Goal: Task Accomplishment & Management: Manage account settings

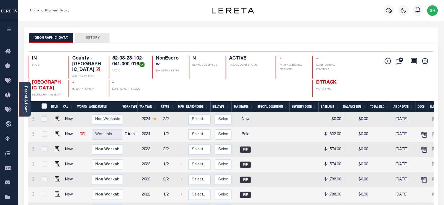
click at [24, 92] on link "Parcel & Loan" at bounding box center [26, 99] width 4 height 27
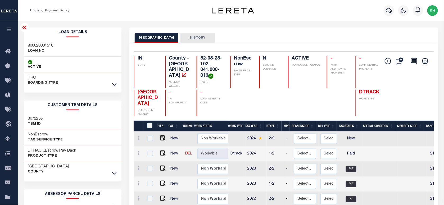
click at [42, 42] on div "800020001516 LOAN NO" at bounding box center [73, 49] width 98 height 16
copy div "800020001516"
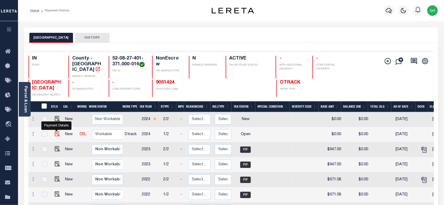
click at [57, 136] on img "" at bounding box center [57, 133] width 5 height 5
checkbox input "true"
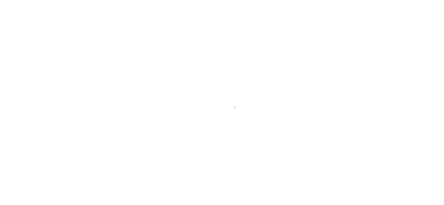
checkbox input "false"
type input "05/11/2025"
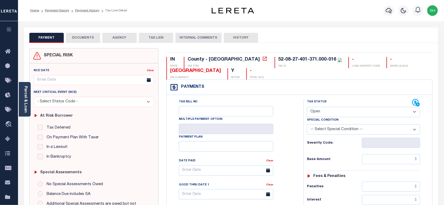
drag, startPoint x: 357, startPoint y: 111, endPoint x: 353, endPoint y: 117, distance: 7.0
click at [357, 111] on select "- Select Status Code - Open Due/Unpaid Paid Incomplete No Tax Due Internal Refu…" at bounding box center [363, 112] width 113 height 10
select select "PYD"
click at [307, 108] on select "- Select Status Code - Open Due/Unpaid Paid Incomplete No Tax Due Internal Refu…" at bounding box center [363, 112] width 113 height 10
type input "[DATE]"
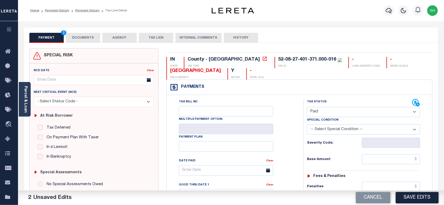
click at [330, 115] on select "- Select Status Code - Open Due/Unpaid Paid Incomplete No Tax Due Internal Refu…" at bounding box center [363, 112] width 113 height 10
click at [329, 115] on select "- Select Status Code - Open Due/Unpaid Paid Incomplete No Tax Due Internal Refu…" at bounding box center [363, 112] width 113 height 10
click at [387, 164] on input "text" at bounding box center [391, 159] width 59 height 10
paste input "990.50"
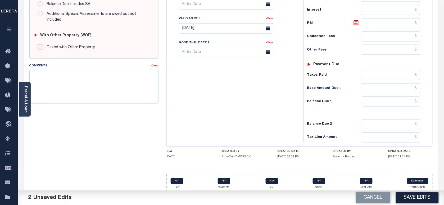
scroll to position [199, 0]
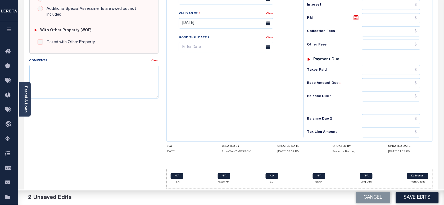
type input "$990.50"
click at [401, 95] on input "text" at bounding box center [391, 97] width 59 height 10
type input "$0.00"
click at [21, 91] on div "Parcel & Loan" at bounding box center [25, 99] width 12 height 35
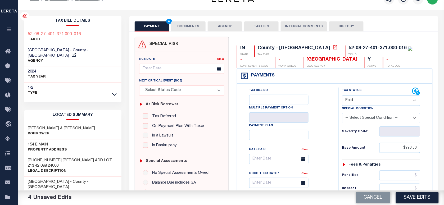
scroll to position [0, 0]
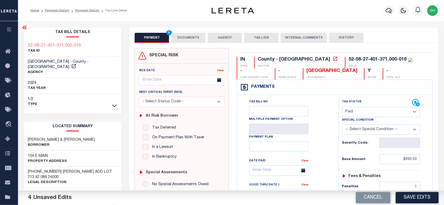
copy div "52-08-27-401-371.000-016"
drag, startPoint x: 190, startPoint y: 35, endPoint x: 188, endPoint y: 64, distance: 28.6
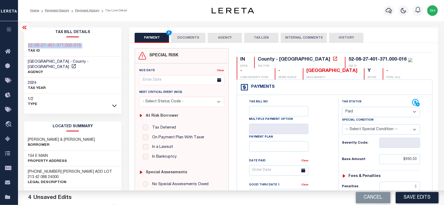
click at [190, 36] on button "DOCUMENTS" at bounding box center [188, 38] width 34 height 10
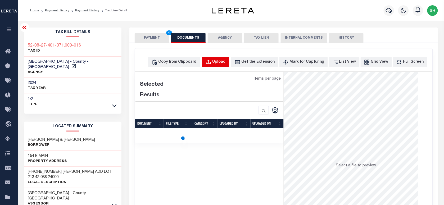
drag, startPoint x: 230, startPoint y: 56, endPoint x: 226, endPoint y: 62, distance: 7.3
click at [230, 56] on div "Copy from Clipboard Upload Get the Extension Mark for Capturing Got it List Vie…" at bounding box center [284, 141] width 298 height 187
click at [226, 64] on div "Upload" at bounding box center [219, 62] width 13 height 6
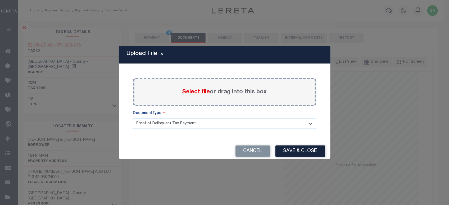
click at [188, 93] on span "Select file" at bounding box center [196, 92] width 28 height 6
click at [0, 0] on input "Select file or drag into this box" at bounding box center [0, 0] width 0 height 0
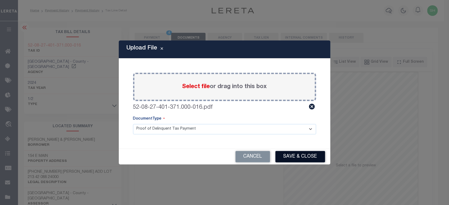
click at [301, 157] on button "Save & Close" at bounding box center [301, 156] width 50 height 11
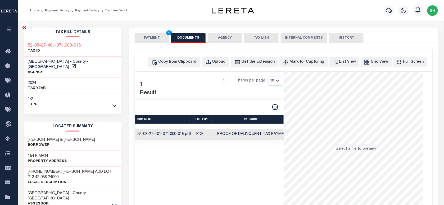
click at [157, 36] on button "PAYMENT 4" at bounding box center [152, 38] width 34 height 10
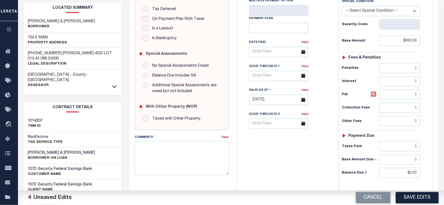
scroll to position [132, 0]
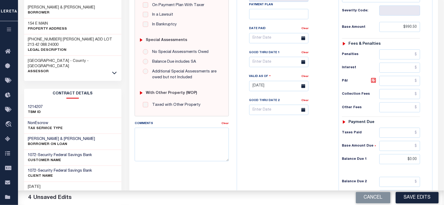
click at [416, 203] on div "Cancel Save Edits" at bounding box center [337, 198] width 213 height 15
click at [417, 198] on button "Save Edits" at bounding box center [417, 197] width 43 height 11
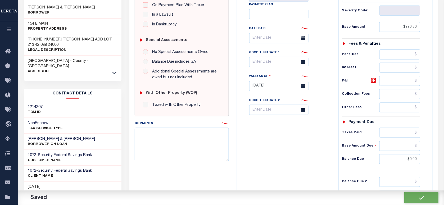
checkbox input "false"
type input "$990.5"
type input "$0"
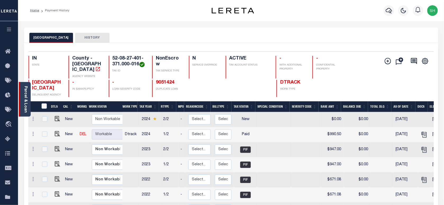
click at [24, 92] on link "Parcel & Loan" at bounding box center [26, 99] width 4 height 27
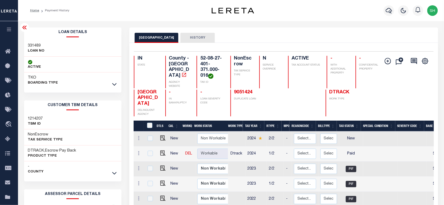
copy h3 "331489"
click at [242, 90] on link "9051424" at bounding box center [243, 92] width 19 height 5
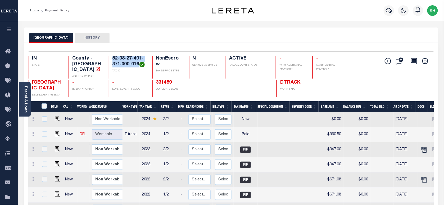
drag, startPoint x: 110, startPoint y: 56, endPoint x: 142, endPoint y: 65, distance: 32.9
click at [142, 65] on div "52-08-27-401-371.000-016 TAX ID" at bounding box center [127, 67] width 37 height 23
copy h4 "52-08-27-401-371.000-016"
click at [57, 135] on img "" at bounding box center [57, 133] width 5 height 5
checkbox input "true"
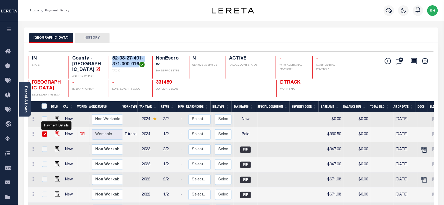
checkbox input "true"
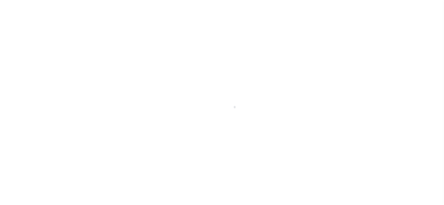
checkbox input "false"
type input "[DATE]"
select select "PYD"
type input "$990.5"
type input "$0"
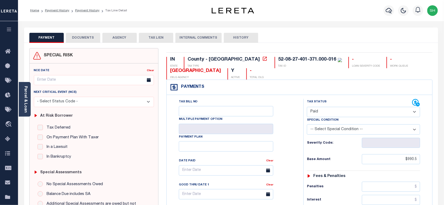
click at [76, 36] on button "DOCUMENTS" at bounding box center [83, 38] width 34 height 10
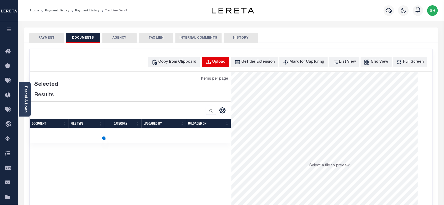
click at [226, 60] on div "Upload" at bounding box center [219, 62] width 13 height 6
select select "POP"
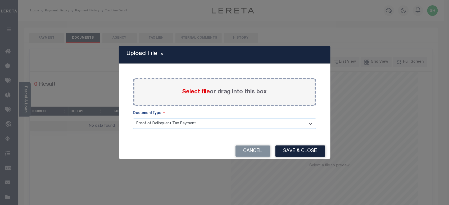
click at [199, 96] on label "Select file or drag into this box" at bounding box center [224, 92] width 85 height 9
click at [0, 0] on input "Select file or drag into this box" at bounding box center [0, 0] width 0 height 0
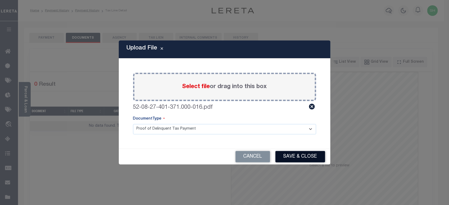
click at [290, 152] on button "Save & Close" at bounding box center [301, 156] width 50 height 11
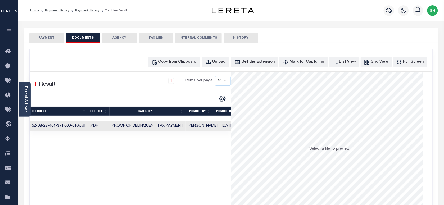
click at [45, 35] on button "PAYMENT" at bounding box center [46, 38] width 34 height 10
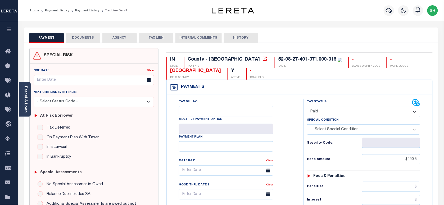
click at [60, 12] on li "Payment History" at bounding box center [54, 10] width 30 height 5
click at [56, 10] on link "Payment History" at bounding box center [57, 10] width 24 height 3
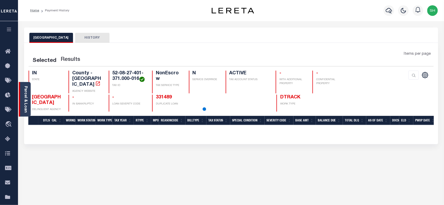
click at [25, 97] on link "Parcel & Loan" at bounding box center [26, 99] width 4 height 27
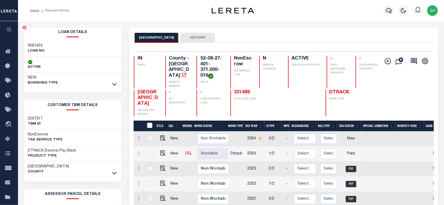
click at [35, 44] on h3 "9051424" at bounding box center [36, 45] width 17 height 5
copy h3 "9051424"
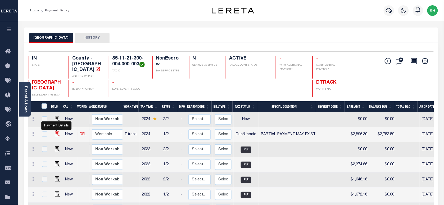
click at [57, 135] on img "" at bounding box center [57, 133] width 5 height 5
checkbox input "true"
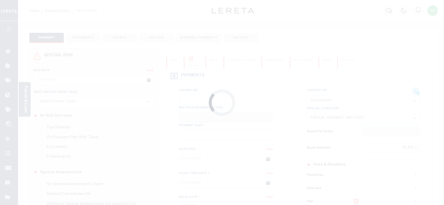
select select "DUE"
select select "15"
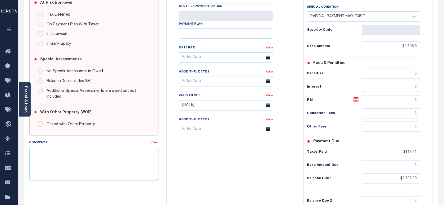
scroll to position [33, 0]
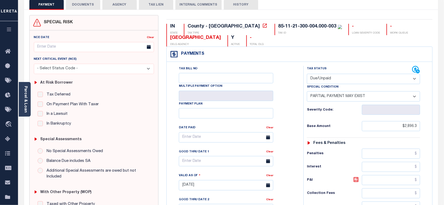
click at [261, 54] on div "Payments Warning! Search Status is not "Completed", amounts can not be keyed." at bounding box center [300, 54] width 266 height 15
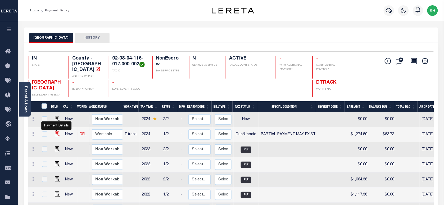
click at [56, 135] on img "" at bounding box center [57, 133] width 5 height 5
checkbox input "true"
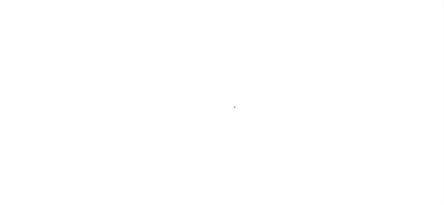
checkbox input "false"
type input "09/30/2025"
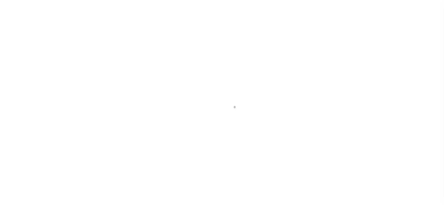
type input "08/28/2025"
select select "DUE"
select select "15"
type input "$1,274.5"
type input "$63.72"
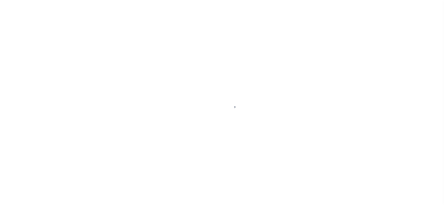
type input "$1,274.5"
type input "$0"
type input "$63.72"
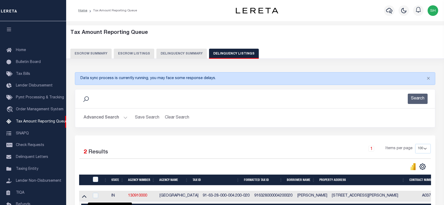
select select "100"
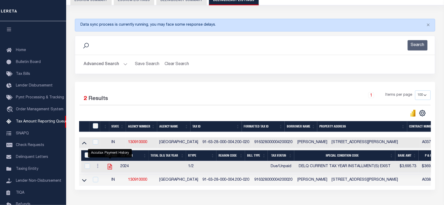
scroll to position [48, 0]
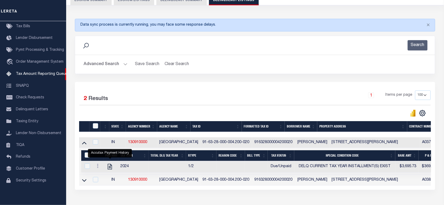
click at [97, 65] on button "Advanced Search" at bounding box center [106, 64] width 44 height 10
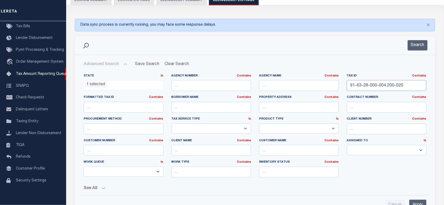
click at [366, 86] on input "91-63-28-000-004.200-020" at bounding box center [387, 85] width 80 height 11
click at [405, 85] on input "91-63-28-000-004.200-020" at bounding box center [387, 85] width 80 height 11
drag, startPoint x: 406, startPoint y: 85, endPoint x: 316, endPoint y: 72, distance: 90.3
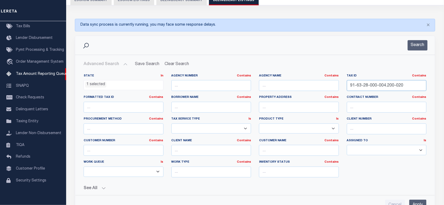
click at [263, 88] on div "State In In AK AL AR AZ CA CO CT DC DE FL GA GU HI IA ID IL IN KS KY LA MA MD M…" at bounding box center [255, 128] width 351 height 108
paste input "73-27-000-000"
click at [416, 43] on button "Search" at bounding box center [418, 45] width 20 height 10
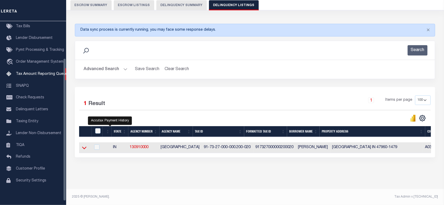
click at [84, 146] on icon at bounding box center [84, 148] width 5 height 6
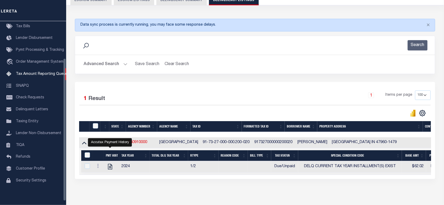
click at [101, 64] on button "Advanced Search" at bounding box center [106, 64] width 44 height 10
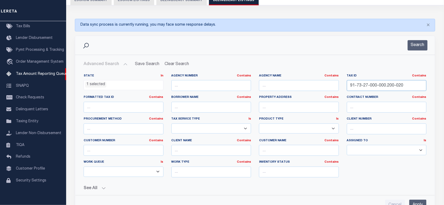
drag, startPoint x: 292, startPoint y: 80, endPoint x: 344, endPoint y: 64, distance: 54.7
click at [274, 74] on div "State In In AK AL AR AZ CA CO CT DC DE FL GA GU HI IA ID IL IN KS KY LA MA MD M…" at bounding box center [255, 128] width 351 height 108
paste input "16-000-031.8"
type input "91-73-16-000-031.800-020"
click at [416, 44] on button "Search" at bounding box center [418, 45] width 20 height 10
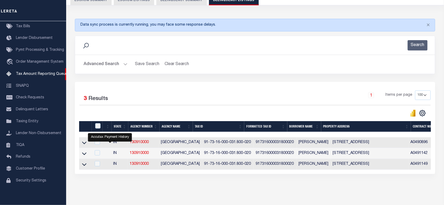
drag, startPoint x: 85, startPoint y: 144, endPoint x: 435, endPoint y: 189, distance: 352.7
click at [85, 144] on icon at bounding box center [84, 143] width 5 height 6
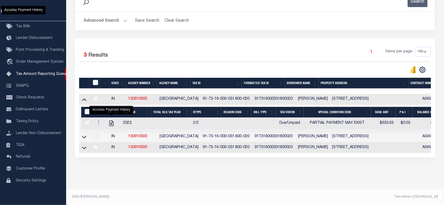
scroll to position [0, 0]
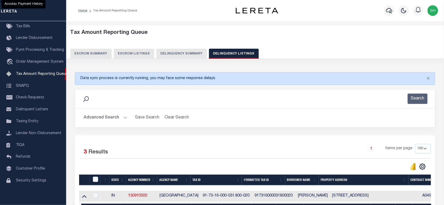
click at [431, 11] on img "button" at bounding box center [433, 10] width 11 height 11
click at [416, 35] on link "Sign out" at bounding box center [419, 37] width 42 height 9
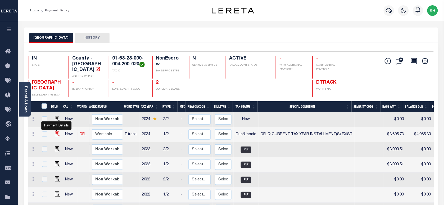
click at [57, 135] on img "" at bounding box center [57, 133] width 5 height 5
checkbox input "true"
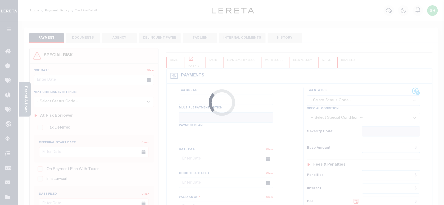
checkbox input "false"
type input "[DATE]"
select select "DUE"
select select "17"
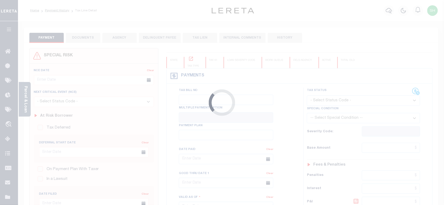
type input "$3,695.73"
type input "$369.57"
type input "$4,065.3"
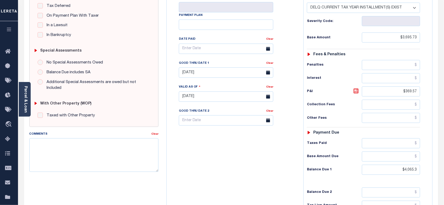
scroll to position [133, 0]
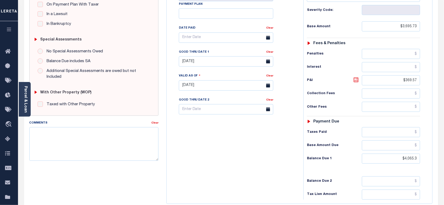
click at [356, 81] on icon at bounding box center [356, 79] width 3 height 3
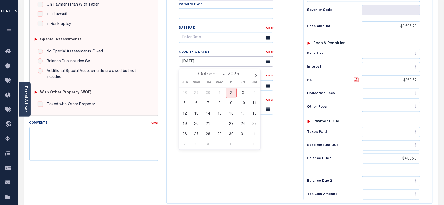
click at [206, 59] on input "08/29/2025" at bounding box center [226, 61] width 95 height 10
click at [240, 132] on span "31" at bounding box center [243, 134] width 10 height 10
type input "10/31/2025"
type input "[DATE]"
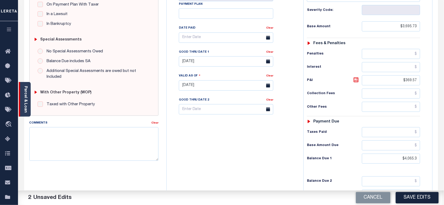
click at [25, 107] on link "Parcel & Loan" at bounding box center [26, 99] width 4 height 27
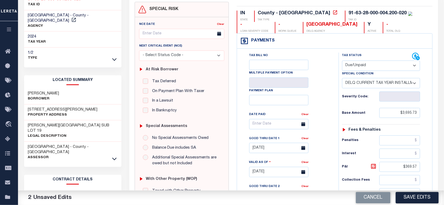
scroll to position [0, 0]
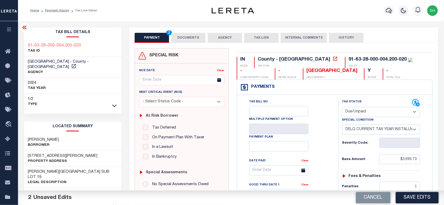
copy div "91-63-28-000-004.200-020"
click at [186, 39] on button "DOCUMENTS" at bounding box center [188, 38] width 34 height 10
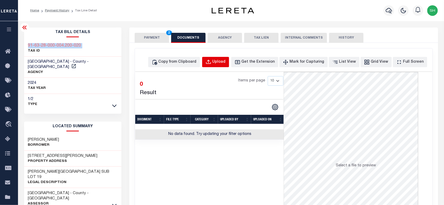
click at [226, 61] on div "Upload" at bounding box center [219, 62] width 13 height 6
select select "POP"
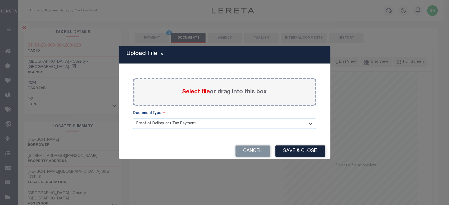
click at [193, 89] on span "Select file" at bounding box center [196, 92] width 28 height 6
click at [0, 0] on input "Select file or drag into this box" at bounding box center [0, 0] width 0 height 0
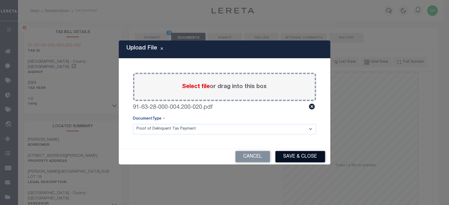
click at [296, 153] on button "Save & Close" at bounding box center [301, 156] width 50 height 11
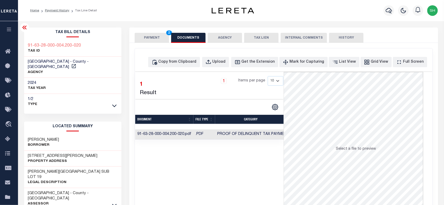
click at [156, 37] on button "PAYMENT 2" at bounding box center [152, 38] width 34 height 10
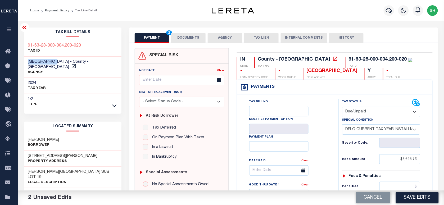
drag, startPoint x: 24, startPoint y: 61, endPoint x: 58, endPoint y: 60, distance: 34.2
click at [58, 60] on div "WHITE COUNTY - County - IN AGENCY" at bounding box center [73, 67] width 98 height 21
copy span "[GEOGRAPHIC_DATA]"
click at [414, 199] on button "Save Edits" at bounding box center [417, 197] width 43 height 11
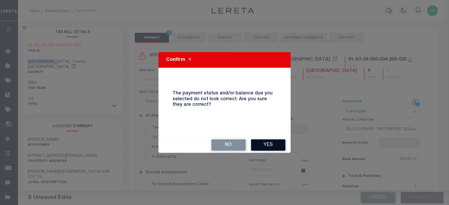
click at [268, 147] on button "Yes" at bounding box center [268, 145] width 34 height 11
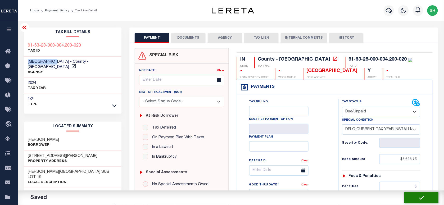
checkbox input "false"
type input "$3,695.73"
type input "$369.57"
type input "$4,065.3"
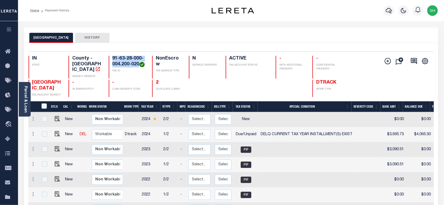
drag, startPoint x: 112, startPoint y: 57, endPoint x: 139, endPoint y: 66, distance: 28.7
click at [139, 66] on div "91-63-28-000-004.200-020 TAX ID" at bounding box center [127, 67] width 37 height 23
copy h4 "91-63-28-000-004.200-020"
drag, startPoint x: 23, startPoint y: 97, endPoint x: 31, endPoint y: 88, distance: 11.8
click at [23, 97] on div "Parcel & Loan" at bounding box center [25, 99] width 12 height 35
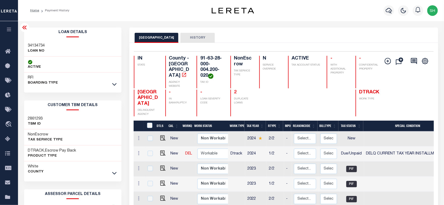
click at [236, 90] on link "2" at bounding box center [235, 92] width 3 height 5
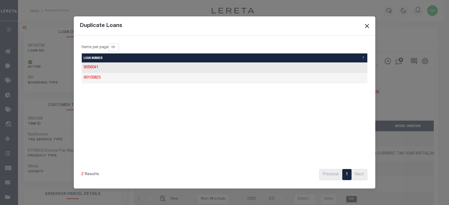
click at [368, 25] on button "Close" at bounding box center [367, 26] width 7 height 7
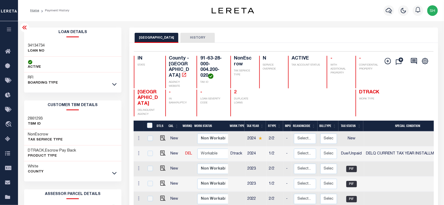
click at [236, 90] on link "2" at bounding box center [235, 92] width 3 height 5
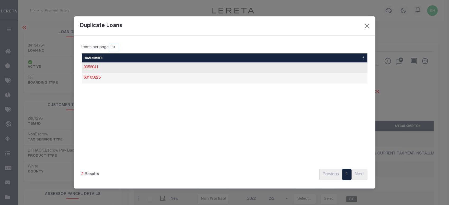
click at [86, 66] on link "9056041" at bounding box center [91, 68] width 15 height 4
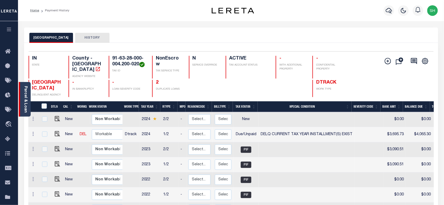
click at [21, 95] on div "Parcel & Loan" at bounding box center [25, 99] width 12 height 35
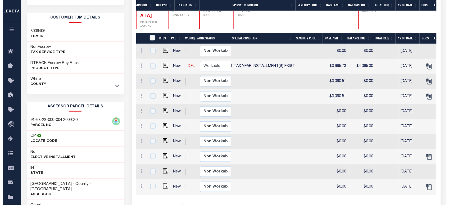
scroll to position [23, 0]
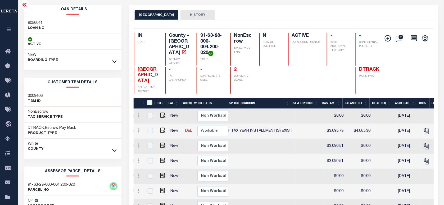
click at [235, 67] on link "2" at bounding box center [235, 69] width 3 height 5
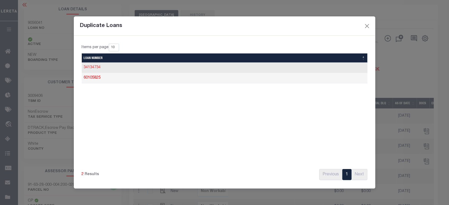
click at [94, 66] on link "34134734" at bounding box center [92, 68] width 17 height 4
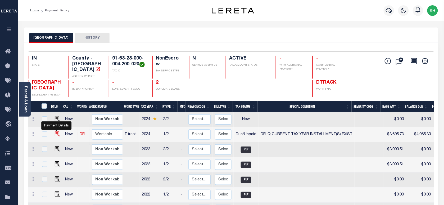
click at [55, 135] on img "" at bounding box center [57, 133] width 5 height 5
checkbox input "true"
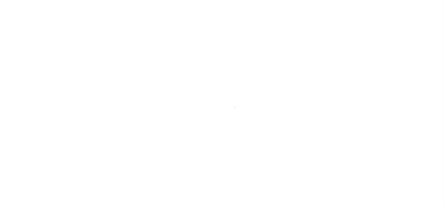
select select "DUE"
select select "17"
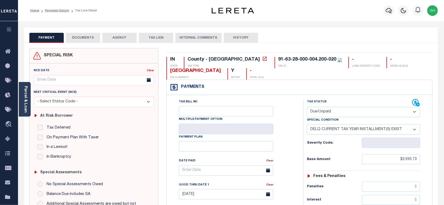
click at [89, 38] on button "DOCUMENTS" at bounding box center [83, 38] width 34 height 10
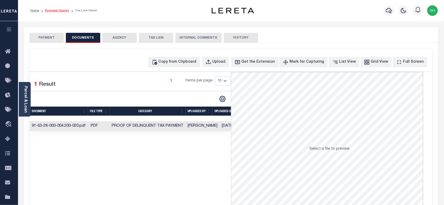
click at [57, 10] on link "Payment History" at bounding box center [57, 10] width 24 height 3
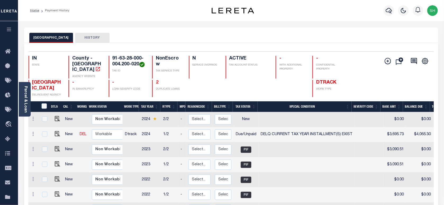
click at [158, 84] on link "2" at bounding box center [157, 82] width 3 height 5
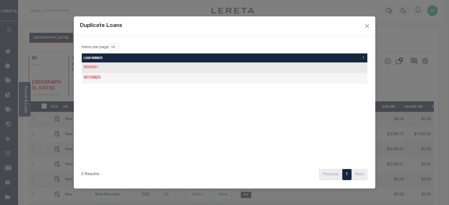
click at [92, 68] on link "9056041" at bounding box center [91, 68] width 15 height 4
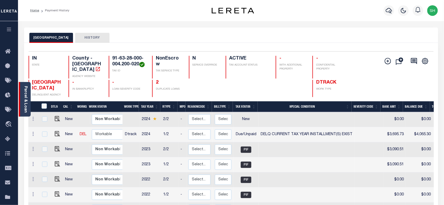
click at [27, 97] on link "Parcel & Loan" at bounding box center [26, 99] width 4 height 27
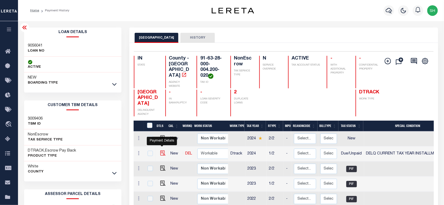
click at [162, 151] on img "" at bounding box center [162, 153] width 5 height 5
checkbox input "true"
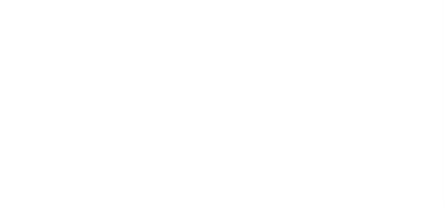
select select "DUE"
select select "17"
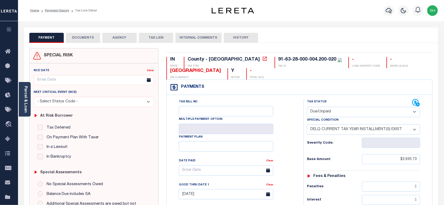
click at [96, 38] on button "DOCUMENTS" at bounding box center [83, 38] width 34 height 10
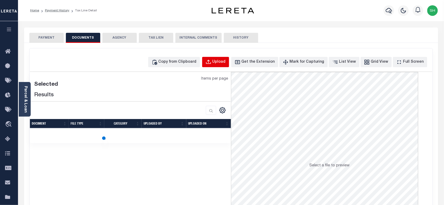
click at [226, 60] on div "Upload" at bounding box center [219, 62] width 13 height 6
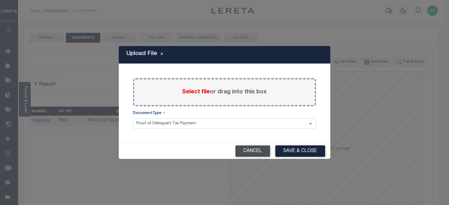
click at [253, 149] on button "Cancel" at bounding box center [253, 151] width 35 height 11
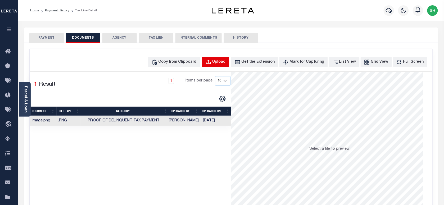
click at [223, 63] on div "Upload" at bounding box center [219, 62] width 13 height 6
select select "POP"
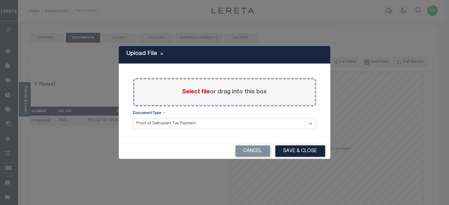
click at [197, 92] on span "Select file" at bounding box center [196, 92] width 28 height 6
click at [0, 0] on input "Select file or drag into this box" at bounding box center [0, 0] width 0 height 0
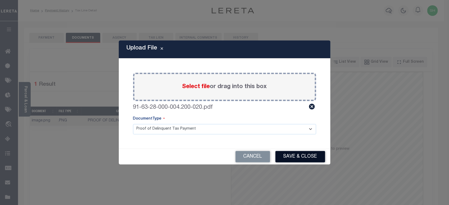
click at [291, 153] on button "Save & Close" at bounding box center [301, 156] width 50 height 11
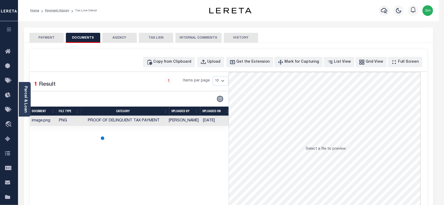
click at [43, 37] on button "PAYMENT" at bounding box center [46, 38] width 34 height 10
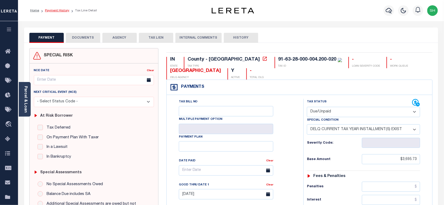
click at [55, 11] on link "Payment History" at bounding box center [57, 10] width 24 height 3
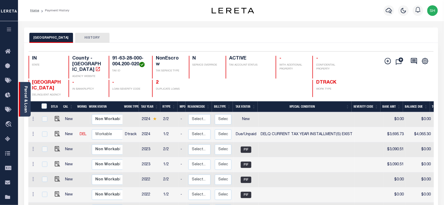
click at [23, 96] on div "Parcel & Loan" at bounding box center [25, 99] width 12 height 35
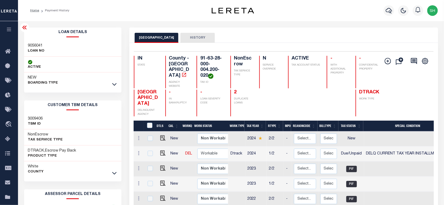
click at [24, 42] on div "9056041 LOAN NO" at bounding box center [73, 49] width 98 height 16
copy h3 "9056041"
click at [234, 90] on div "2 DUPLICATE LOANS" at bounding box center [242, 103] width 23 height 27
click at [238, 91] on h4 "2" at bounding box center [243, 93] width 19 height 6
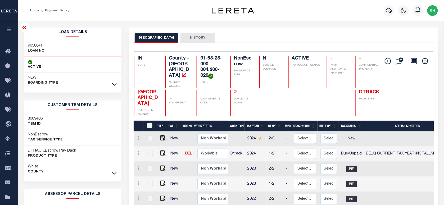
click at [235, 90] on link "2" at bounding box center [235, 92] width 3 height 5
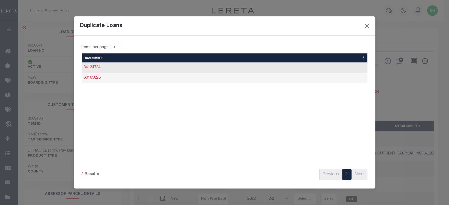
click at [85, 67] on link "34134734" at bounding box center [92, 68] width 17 height 4
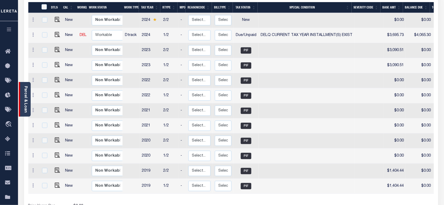
click at [24, 107] on link "Parcel & Loan" at bounding box center [26, 99] width 4 height 27
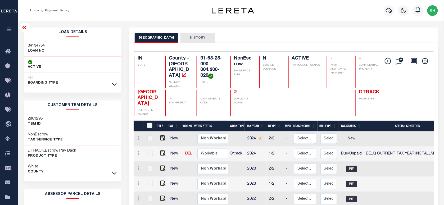
click at [24, 41] on div "34134734 LOAN NO" at bounding box center [73, 49] width 98 height 16
copy h3 "34134734"
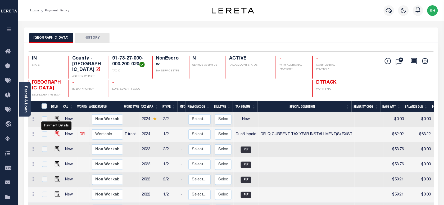
click at [58, 136] on img "" at bounding box center [57, 133] width 5 height 5
checkbox input "true"
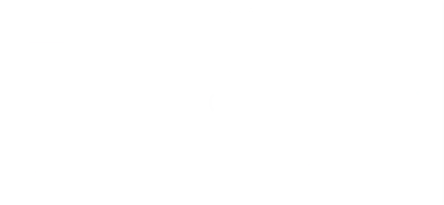
select select "DUE"
select select "17"
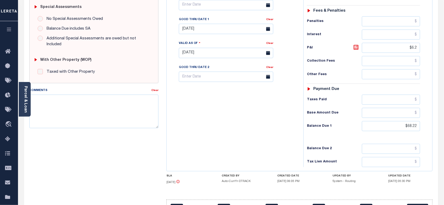
scroll to position [99, 0]
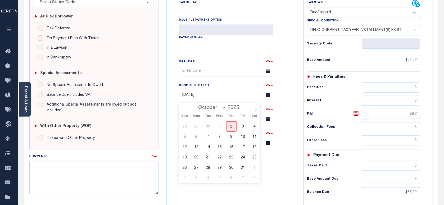
click at [191, 96] on input "08/29/2025" at bounding box center [226, 95] width 95 height 10
click at [244, 168] on span "31" at bounding box center [243, 168] width 10 height 10
type input "10/31/2025"
type input "[DATE]"
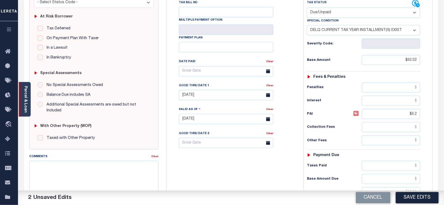
click at [26, 105] on link "Parcel & Loan" at bounding box center [26, 99] width 4 height 27
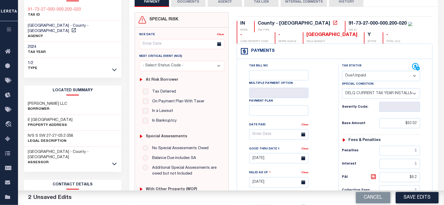
scroll to position [0, 0]
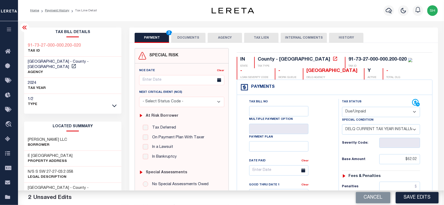
click at [26, 41] on div "91-73-27-000-000.200-020 TAX ID" at bounding box center [73, 49] width 98 height 16
copy div "91-73-27-000-000.200-020"
click at [202, 38] on button "DOCUMENTS" at bounding box center [188, 38] width 34 height 10
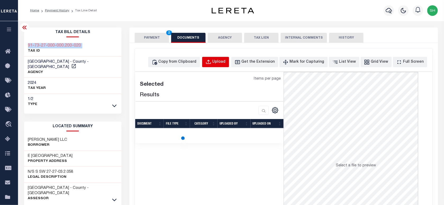
click at [223, 62] on div "Upload" at bounding box center [219, 62] width 13 height 6
select select "POP"
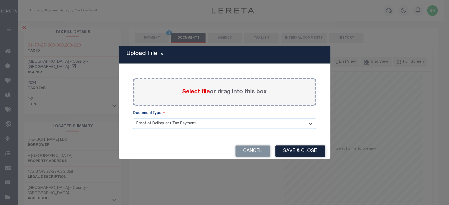
click at [190, 93] on span "Select file" at bounding box center [196, 92] width 28 height 6
click at [0, 0] on input "Select file or drag into this box" at bounding box center [0, 0] width 0 height 0
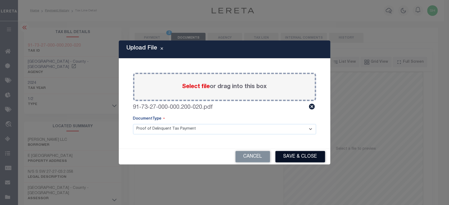
click at [306, 158] on button "Save & Close" at bounding box center [301, 156] width 50 height 11
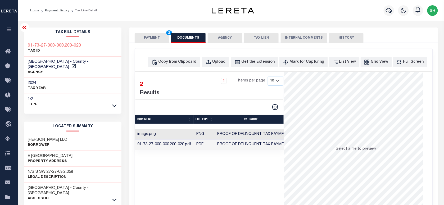
drag, startPoint x: 149, startPoint y: 35, endPoint x: 164, endPoint y: 44, distance: 18.0
click at [149, 35] on button "PAYMENT 2" at bounding box center [152, 38] width 34 height 10
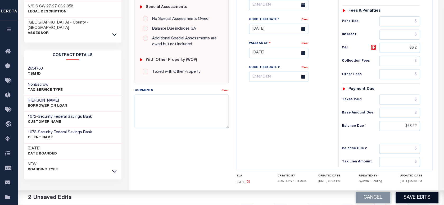
click at [413, 195] on button "Save Edits" at bounding box center [417, 197] width 43 height 11
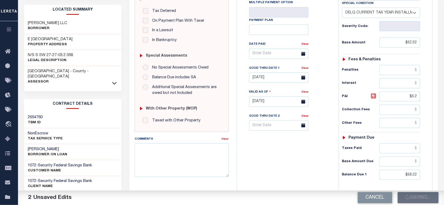
scroll to position [66, 0]
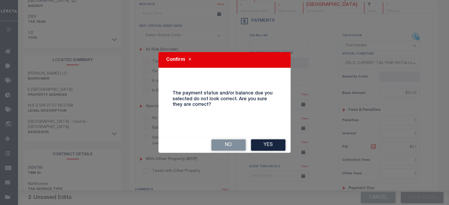
click at [268, 148] on button "Yes" at bounding box center [268, 145] width 34 height 11
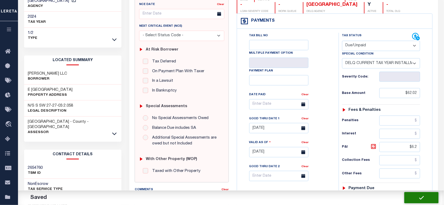
checkbox input "false"
type input "$62.02"
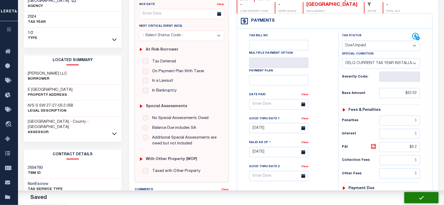
type input "$6.2"
type input "$68.22"
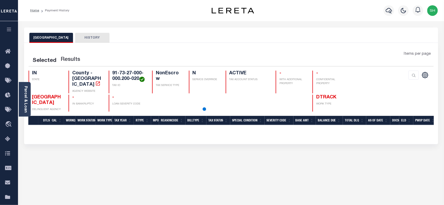
click at [24, 97] on link "Parcel & Loan" at bounding box center [26, 99] width 4 height 27
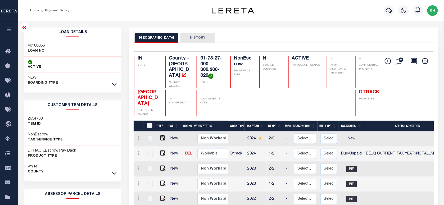
click at [32, 41] on div "40100056 LOAN NO" at bounding box center [73, 49] width 98 height 16
copy h3 "40100056"
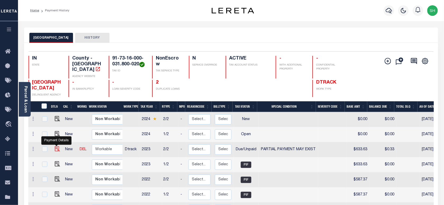
click at [56, 150] on img "" at bounding box center [57, 148] width 5 height 5
checkbox input "true"
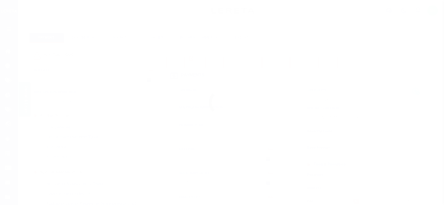
select select "DUE"
select select "15"
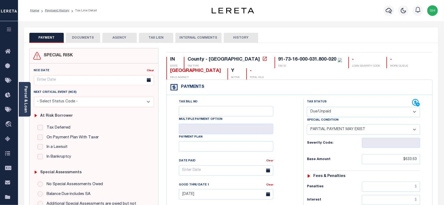
drag, startPoint x: 340, startPoint y: 114, endPoint x: 340, endPoint y: 118, distance: 3.7
click at [340, 114] on select "- Select Status Code - Open Due/Unpaid Paid Incomplete No Tax Due Internal Refu…" at bounding box center [363, 112] width 113 height 10
select select "PYD"
click at [307, 108] on select "- Select Status Code - Open Due/Unpaid Paid Incomplete No Tax Due Internal Refu…" at bounding box center [363, 112] width 113 height 10
select select "0"
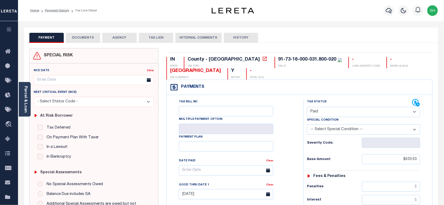
type input "[DATE]"
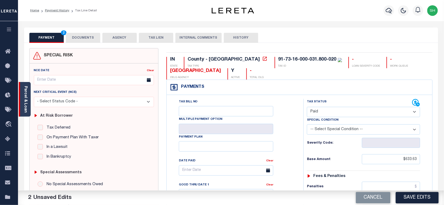
click at [22, 95] on div "Parcel & Loan" at bounding box center [25, 99] width 12 height 35
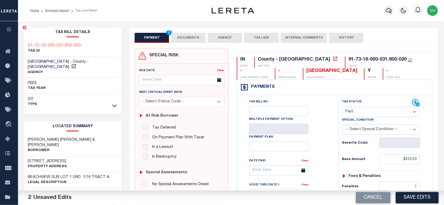
click at [25, 41] on div "91-73-16-000-031.800-020 TAX ID" at bounding box center [73, 49] width 98 height 16
copy div "91-73-16-000-031.800-020"
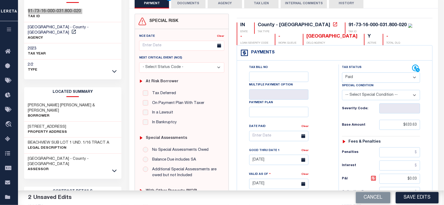
scroll to position [99, 0]
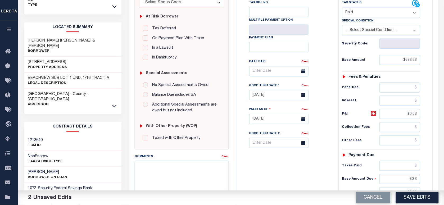
click at [304, 87] on link "Clear" at bounding box center [305, 85] width 7 height 3
drag, startPoint x: 407, startPoint y: 120, endPoint x: 410, endPoint y: 118, distance: 3.8
click at [410, 118] on input "$0.03" at bounding box center [400, 114] width 41 height 10
click at [409, 118] on input "$0.03" at bounding box center [400, 114] width 41 height 10
drag, startPoint x: 407, startPoint y: 117, endPoint x: 421, endPoint y: 116, distance: 14.8
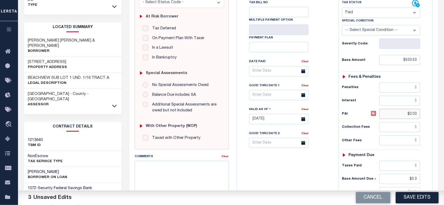
click at [421, 116] on div "Tax Status Status - Select Status Code -" at bounding box center [383, 117] width 88 height 234
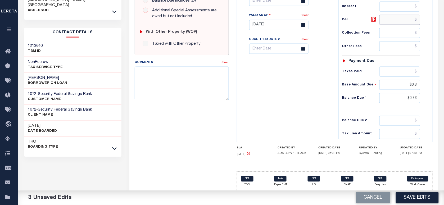
scroll to position [199, 0]
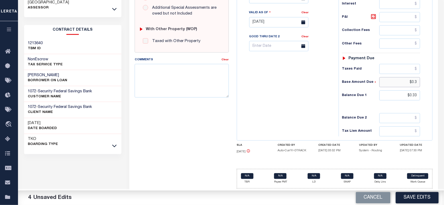
drag, startPoint x: 395, startPoint y: 82, endPoint x: 423, endPoint y: 92, distance: 30.0
click at [430, 88] on div "Tax Status Status" at bounding box center [383, 20] width 96 height 234
drag, startPoint x: 393, startPoint y: 95, endPoint x: 438, endPoint y: 97, distance: 44.3
click at [438, 97] on div "SPECIAL RISK NCE Date Clear" at bounding box center [284, 22] width 309 height 351
type input "$0.00"
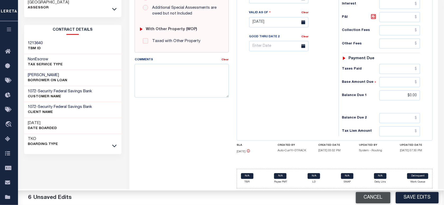
click at [365, 196] on button "Cancel" at bounding box center [373, 197] width 35 height 11
type input "08/29/2025"
select select "DUE"
type input "$0.03"
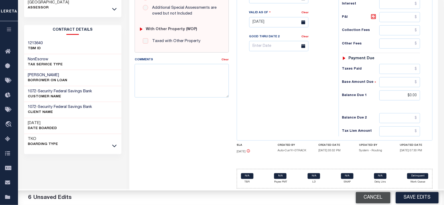
type input "$0.3"
type input "$0.33"
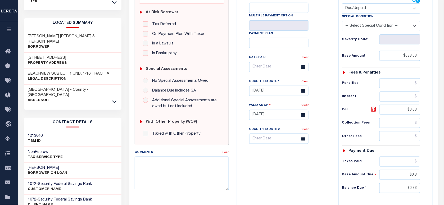
scroll to position [100, 0]
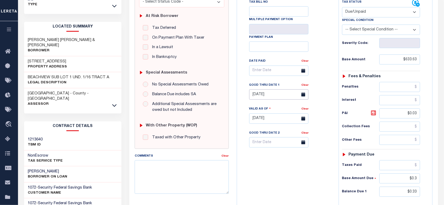
drag, startPoint x: 274, startPoint y: 96, endPoint x: 273, endPoint y: 102, distance: 6.7
click at [274, 96] on input "08/29/2025" at bounding box center [278, 95] width 59 height 10
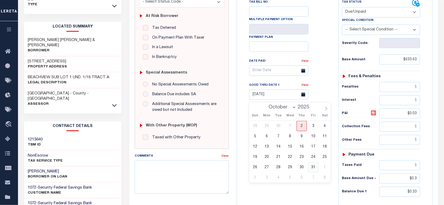
click at [313, 167] on span "31" at bounding box center [314, 167] width 10 height 10
type input "10/31/2025"
type input "[DATE]"
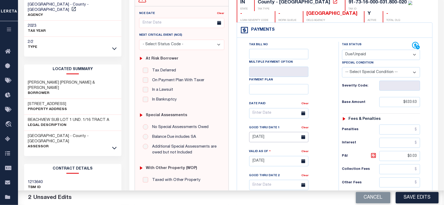
scroll to position [0, 0]
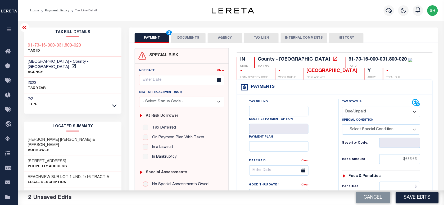
click at [24, 41] on div "91-73-16-000-031.800-020 TAX ID" at bounding box center [73, 49] width 98 height 16
copy div "91-73-16-000-031.800-020"
click at [196, 38] on button "DOCUMENTS" at bounding box center [188, 38] width 34 height 10
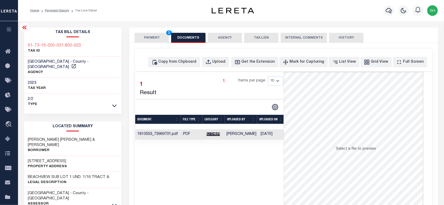
click at [212, 136] on span "Other" at bounding box center [213, 134] width 13 height 4
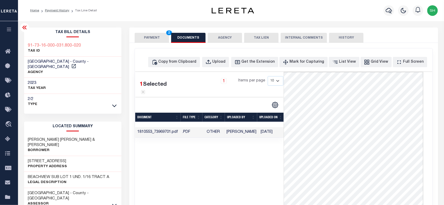
click at [146, 32] on div "PAYMENT 2 DOCUMENTS AGENCY DELINQUENT PAYEE TAX LIEN" at bounding box center [284, 35] width 309 height 15
click at [146, 37] on button "PAYMENT 2" at bounding box center [152, 38] width 34 height 10
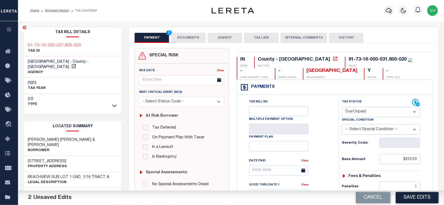
click at [52, 7] on ol "Home Payment History Tax Line Detail" at bounding box center [63, 10] width 75 height 11
click at [55, 11] on link "Payment History" at bounding box center [57, 10] width 24 height 3
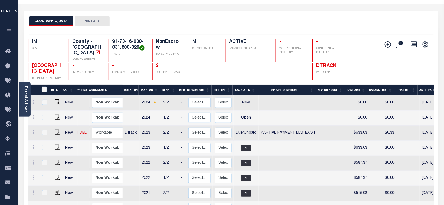
scroll to position [33, 0]
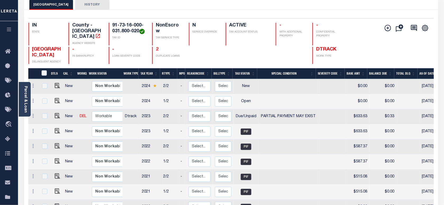
click at [158, 52] on link "2" at bounding box center [157, 49] width 3 height 5
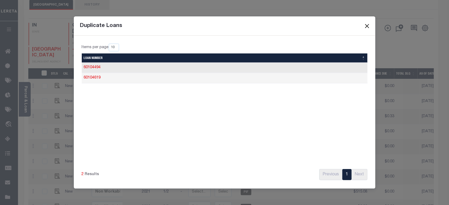
click at [367, 24] on button "Close" at bounding box center [367, 26] width 7 height 7
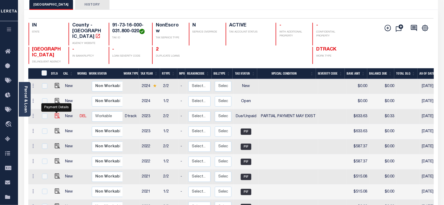
click at [58, 118] on img "" at bounding box center [57, 115] width 5 height 5
checkbox input "true"
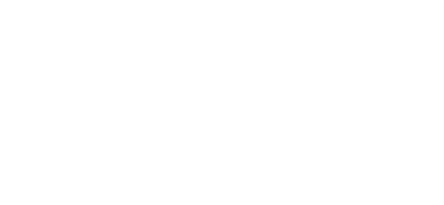
select select "DUE"
select select "15"
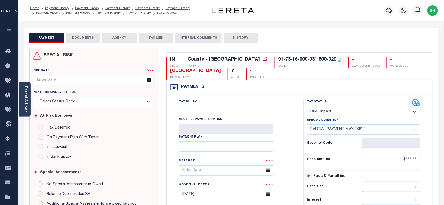
drag, startPoint x: 350, startPoint y: 111, endPoint x: 346, endPoint y: 115, distance: 4.9
click at [350, 111] on select "- Select Status Code - Open Due/Unpaid Paid Incomplete No Tax Due Internal Refu…" at bounding box center [363, 112] width 113 height 10
select select "PYD"
click at [307, 108] on select "- Select Status Code - Open Due/Unpaid Paid Incomplete No Tax Due Internal Refu…" at bounding box center [363, 112] width 113 height 10
select select "0"
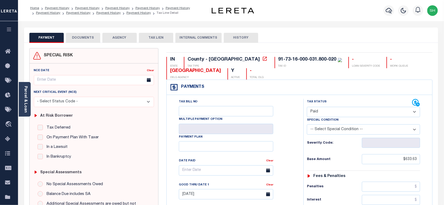
type input "[DATE]"
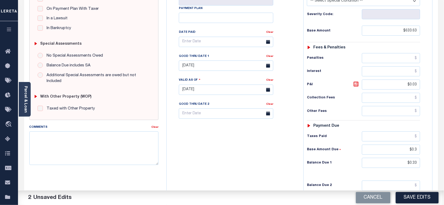
scroll to position [132, 0]
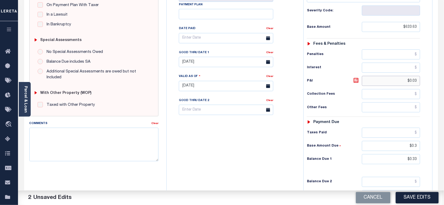
drag, startPoint x: 404, startPoint y: 84, endPoint x: 429, endPoint y: 86, distance: 24.7
click at [429, 86] on div "Tax Status Status" at bounding box center [366, 84] width 132 height 234
drag, startPoint x: 403, startPoint y: 148, endPoint x: 416, endPoint y: 158, distance: 16.5
click at [421, 155] on div "Tax Status Status - Select Status Code -" at bounding box center [366, 84] width 124 height 234
drag, startPoint x: 399, startPoint y: 160, endPoint x: 435, endPoint y: 160, distance: 35.8
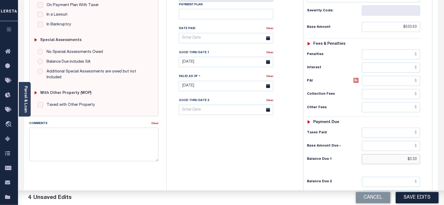
click at [435, 160] on div "IN STATE County - IN TAX TYPE 91-73-16-000-031.800-020 TAX ID - LOAN SEVERITY C…" at bounding box center [300, 86] width 275 height 341
type input "$0.00"
click at [272, 54] on link "Clear" at bounding box center [269, 52] width 7 height 3
click at [29, 102] on div "Parcel & Loan" at bounding box center [25, 99] width 12 height 35
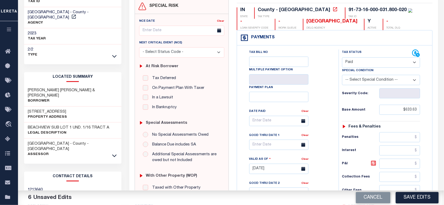
scroll to position [0, 0]
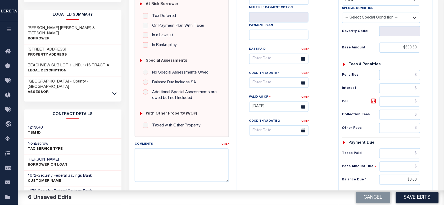
scroll to position [199, 0]
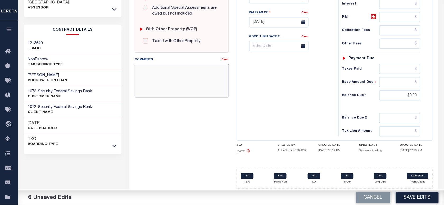
drag, startPoint x: 199, startPoint y: 83, endPoint x: 336, endPoint y: 86, distance: 137.5
click at [203, 85] on textarea "Comments" at bounding box center [182, 80] width 94 height 33
paste textarea "Please refer 2024 2/2 line for Tax Supporting Document."
type textarea "Please refer 2024 2/2 line for Tax Supporting Document."
drag, startPoint x: 336, startPoint y: 86, endPoint x: 428, endPoint y: 195, distance: 142.9
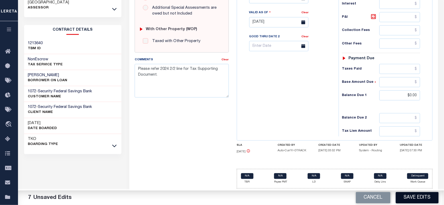
click at [338, 93] on div "Tax Status Status" at bounding box center [383, 20] width 96 height 234
click at [413, 195] on button "Save Edits" at bounding box center [417, 197] width 43 height 11
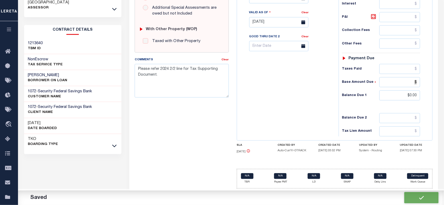
checkbox input "false"
type textarea "Please refer 2024 2/2 line for Tax Supporting Document."
type input "$633.63"
type input "$0"
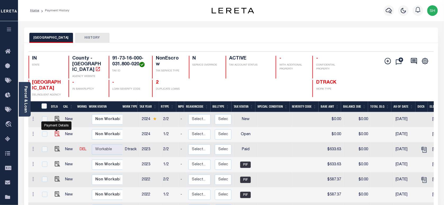
click at [56, 134] on img "" at bounding box center [57, 133] width 5 height 5
checkbox input "true"
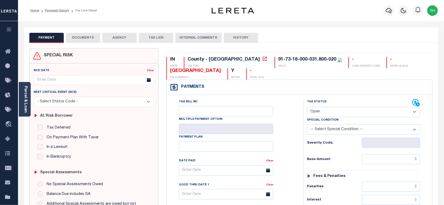
drag, startPoint x: 356, startPoint y: 111, endPoint x: 353, endPoint y: 118, distance: 8.0
click at [355, 112] on select "- Select Status Code - Open Due/Unpaid Paid Incomplete No Tax Due Internal Refu…" at bounding box center [363, 112] width 113 height 10
select select "PYD"
click at [307, 108] on select "- Select Status Code - Open Due/Unpaid Paid Incomplete No Tax Due Internal Refu…" at bounding box center [363, 112] width 113 height 10
type input "[DATE]"
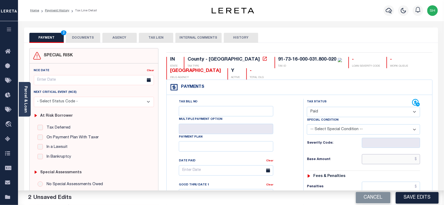
paste input "786.17"
click at [388, 164] on input "text" at bounding box center [391, 159] width 59 height 10
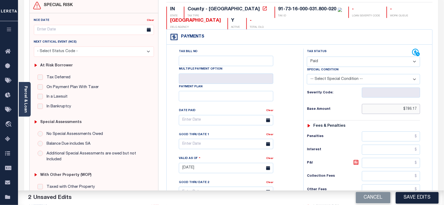
scroll to position [166, 0]
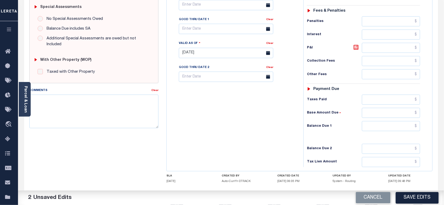
type input "$786.17"
click at [410, 136] on div "Tax Status Status - Select Status Code -" at bounding box center [366, 51] width 124 height 234
click at [411, 130] on input "text" at bounding box center [391, 126] width 59 height 10
type input "$0.00"
click at [19, 102] on div "Parcel & Loan" at bounding box center [25, 99] width 12 height 35
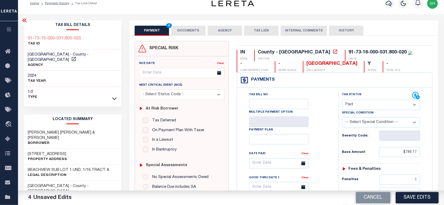
scroll to position [0, 0]
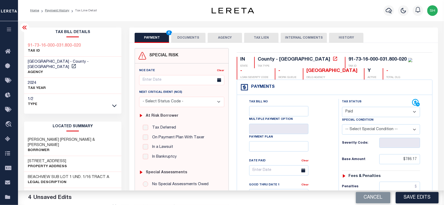
copy div "91-73-16-000-031.800-020"
drag, startPoint x: 194, startPoint y: 33, endPoint x: 194, endPoint y: 51, distance: 17.7
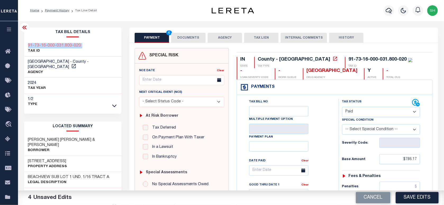
click at [193, 33] on button "DOCUMENTS" at bounding box center [188, 38] width 34 height 10
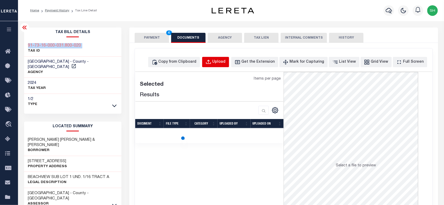
click at [229, 64] on button "Upload" at bounding box center [215, 62] width 27 height 10
select select "POP"
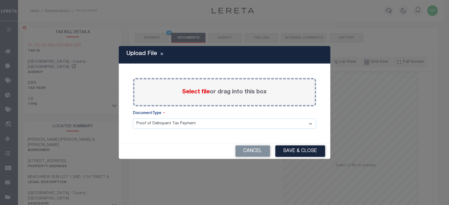
click at [190, 95] on span "Select file" at bounding box center [196, 92] width 28 height 6
click at [0, 0] on input "Select file or drag into this box" at bounding box center [0, 0] width 0 height 0
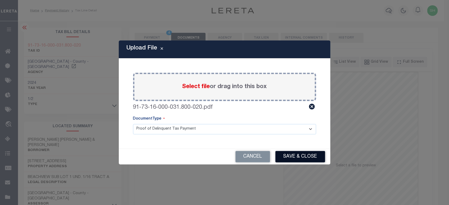
click at [307, 155] on button "Save & Close" at bounding box center [301, 156] width 50 height 11
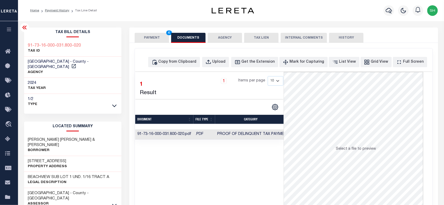
click at [146, 40] on button "PAYMENT 4" at bounding box center [152, 38] width 34 height 10
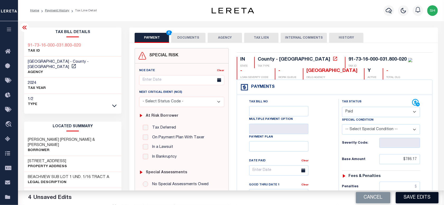
click at [406, 199] on button "Save Edits" at bounding box center [417, 197] width 43 height 11
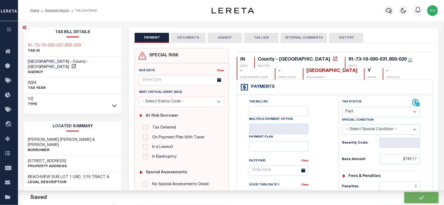
checkbox input "false"
type input "$786.17"
type input "$0"
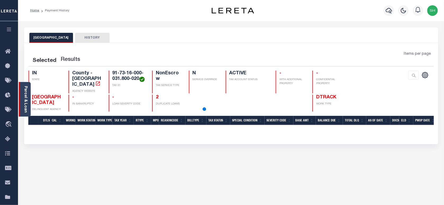
click at [24, 100] on link "Parcel & Loan" at bounding box center [26, 99] width 4 height 27
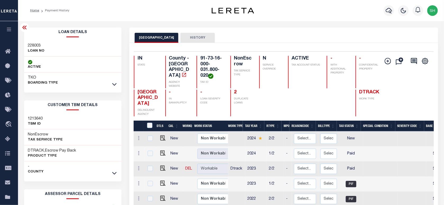
click at [35, 44] on h3 "228003" at bounding box center [36, 45] width 17 height 5
copy h3 "228003"
click at [235, 90] on link "2" at bounding box center [235, 92] width 3 height 5
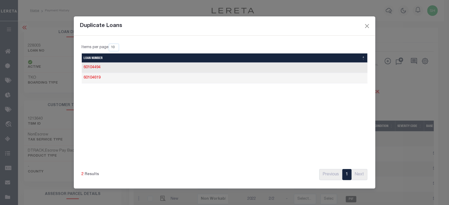
click at [86, 64] on td "60104494" at bounding box center [225, 68] width 286 height 10
click at [89, 68] on link "60104494" at bounding box center [92, 68] width 17 height 4
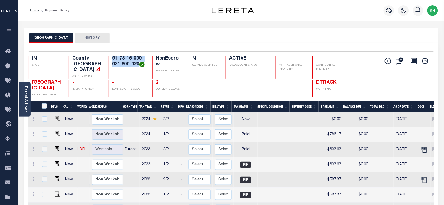
drag, startPoint x: 112, startPoint y: 57, endPoint x: 140, endPoint y: 64, distance: 28.4
click at [140, 64] on h4 "91-73-16-000-031.800-020" at bounding box center [129, 61] width 33 height 11
copy h4 "91-73-16-000-031.800-020"
click at [55, 135] on img "" at bounding box center [57, 133] width 5 height 5
checkbox input "true"
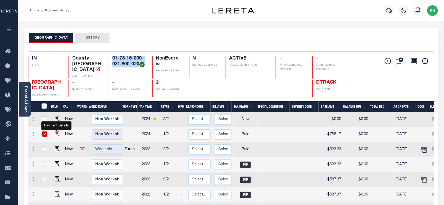
checkbox input "true"
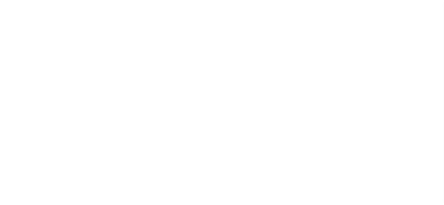
select select "PYD"
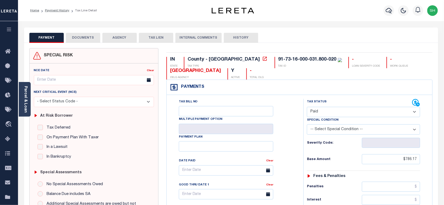
click at [85, 38] on button "DOCUMENTS" at bounding box center [83, 38] width 34 height 10
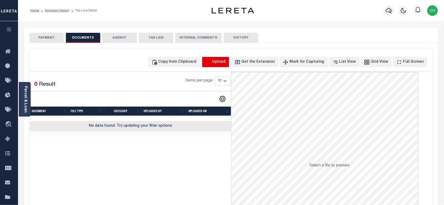
click at [212, 60] on icon "button" at bounding box center [209, 62] width 6 height 6
select select "POP"
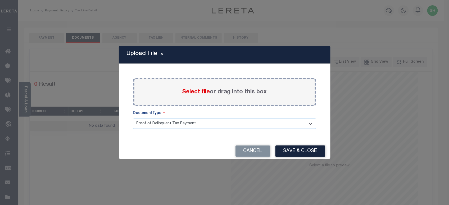
click at [199, 91] on span "Select file" at bounding box center [196, 92] width 28 height 6
click at [0, 0] on input "Select file or drag into this box" at bounding box center [0, 0] width 0 height 0
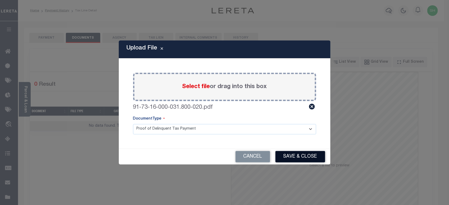
click at [297, 158] on button "Save & Close" at bounding box center [301, 156] width 50 height 11
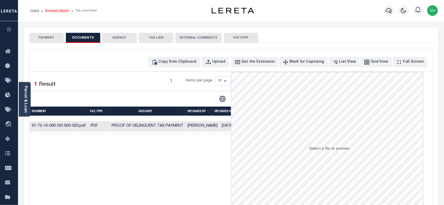
click at [55, 11] on link "Payment History" at bounding box center [57, 10] width 24 height 3
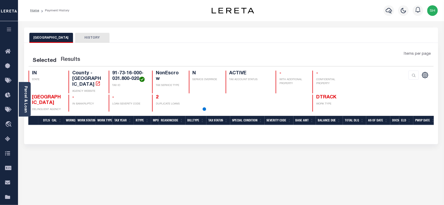
click at [26, 88] on link "Parcel & Loan" at bounding box center [26, 99] width 4 height 27
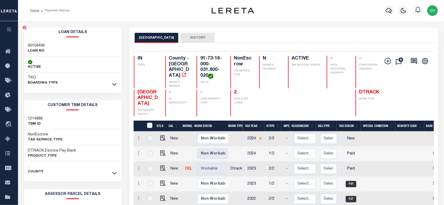
click at [33, 44] on h3 "60104494" at bounding box center [36, 45] width 17 height 5
copy h3 "60104494"
click at [236, 90] on link "2" at bounding box center [235, 92] width 3 height 5
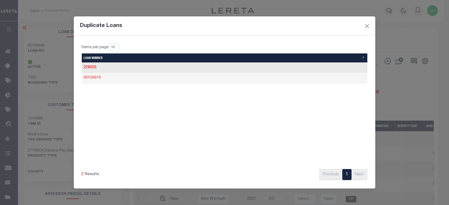
click at [93, 77] on link "60104619" at bounding box center [92, 78] width 17 height 4
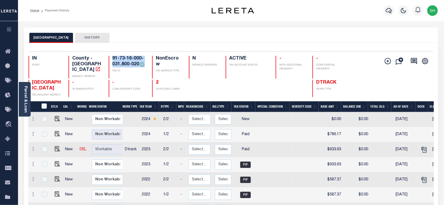
drag, startPoint x: 110, startPoint y: 57, endPoint x: 140, endPoint y: 68, distance: 32.1
click at [140, 68] on div "91-73-16-000-031.800-020 TAX ID" at bounding box center [127, 67] width 37 height 23
copy h4 "91-73-16-000-031.800-020"
click at [56, 136] on img "" at bounding box center [57, 133] width 5 height 5
checkbox input "true"
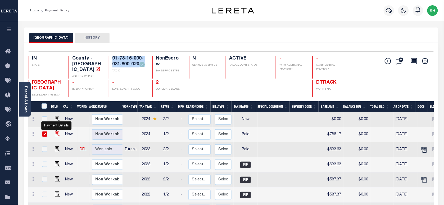
checkbox input "true"
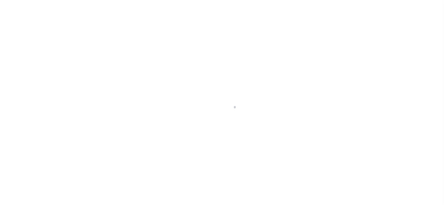
checkbox input "false"
type input "[DATE]"
select select "PYD"
type input "$786.17"
type input "$0"
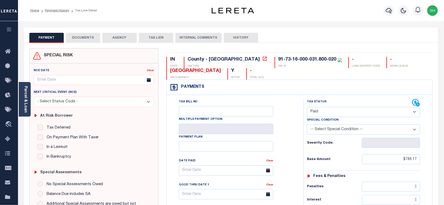
click at [86, 37] on button "DOCUMENTS" at bounding box center [83, 38] width 34 height 10
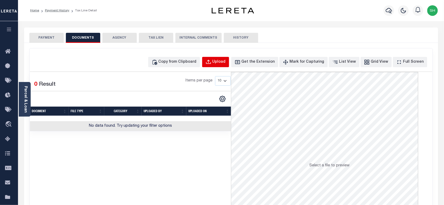
click at [226, 61] on div "Upload" at bounding box center [219, 62] width 13 height 6
select select "POP"
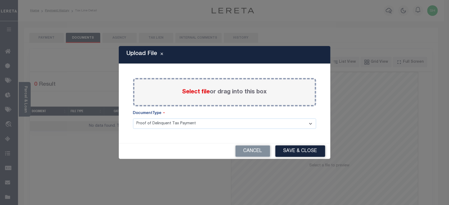
click at [196, 93] on span "Select file" at bounding box center [196, 92] width 28 height 6
click at [0, 0] on input "Select file or drag into this box" at bounding box center [0, 0] width 0 height 0
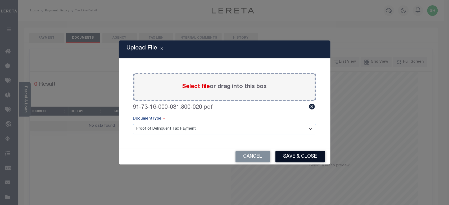
click at [301, 153] on button "Save & Close" at bounding box center [301, 156] width 50 height 11
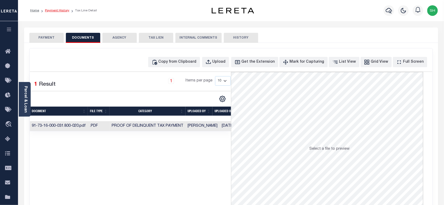
click at [54, 11] on link "Payment History" at bounding box center [57, 10] width 24 height 3
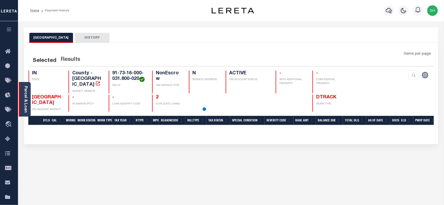
click at [24, 95] on link "Parcel & Loan" at bounding box center [26, 99] width 4 height 27
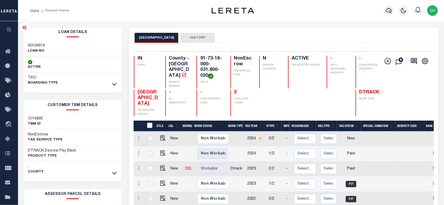
click at [31, 41] on div "60104619 LOAN NO" at bounding box center [73, 49] width 98 height 16
copy h3 "60104619"
